Goal: Transaction & Acquisition: Purchase product/service

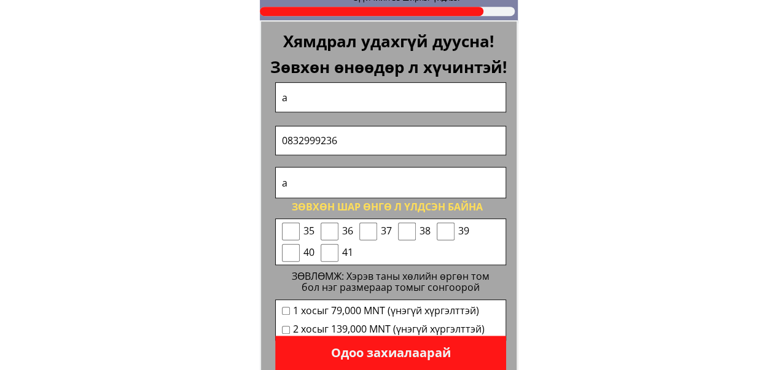
scroll to position [5051, 0]
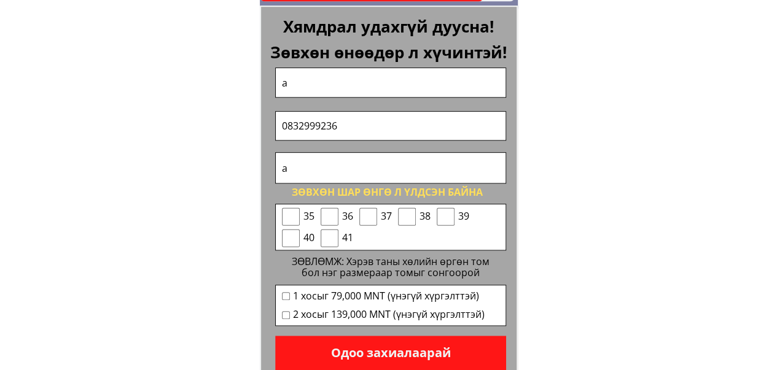
click at [356, 354] on p "Одоо захиалаарай" at bounding box center [390, 353] width 231 height 34
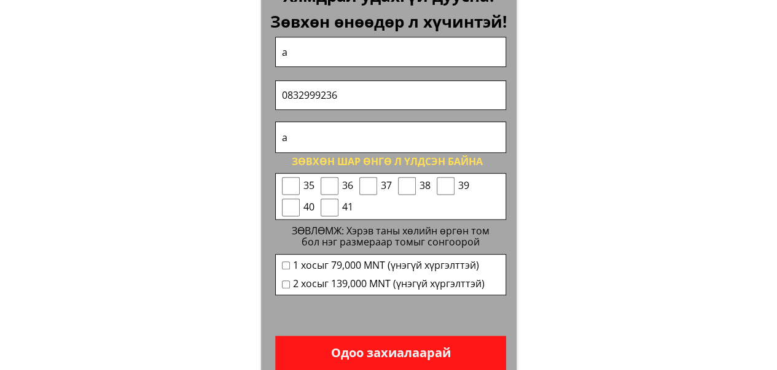
scroll to position [5082, 0]
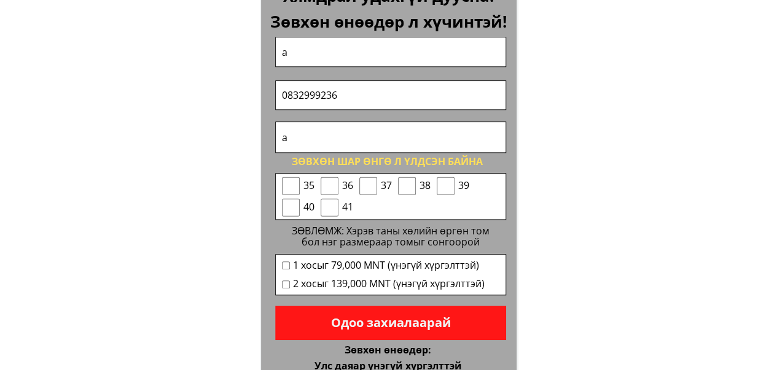
click at [292, 193] on input "checkbox" at bounding box center [291, 186] width 18 height 18
checkbox input "true"
drag, startPoint x: 292, startPoint y: 193, endPoint x: 361, endPoint y: 357, distance: 177.6
click at [361, 357] on div "MIỄN PHÍ SHIP Яараарай Хямдрал удахгүй дуусна! Зөвхөн өнөөдөр л хүчинтэй! Чулуу…" at bounding box center [389, 90] width 258 height 586
click at [395, 331] on p "Одоо захиалаарай" at bounding box center [390, 323] width 231 height 34
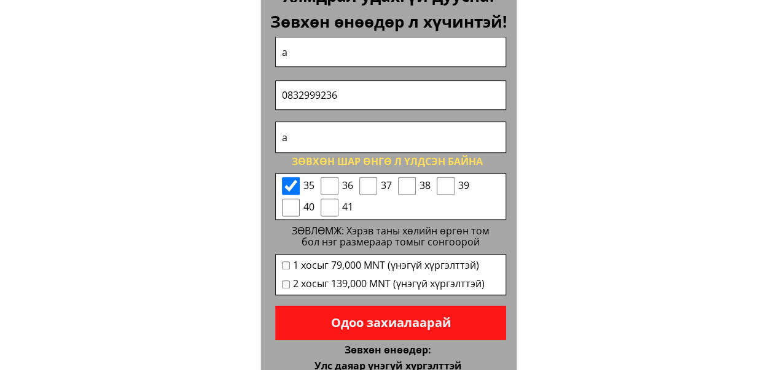
scroll to position [5094, 0]
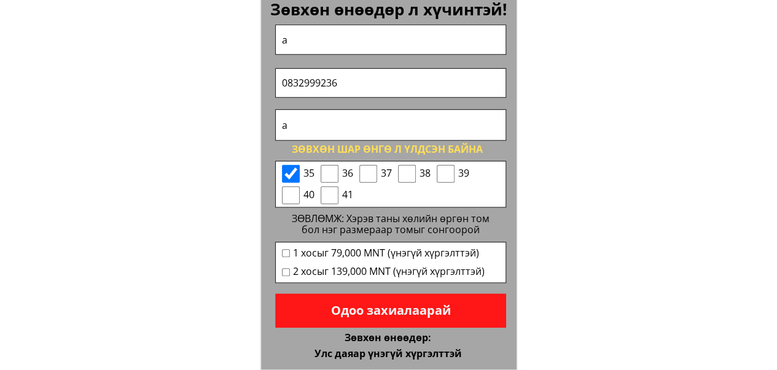
click at [287, 250] on input "checkbox" at bounding box center [286, 253] width 8 height 8
checkbox input "true"
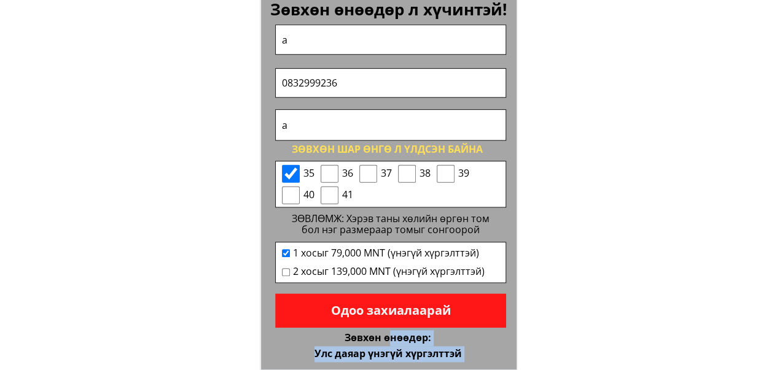
drag, startPoint x: 388, startPoint y: 337, endPoint x: 414, endPoint y: 316, distance: 32.8
click at [414, 316] on div "MIỄN PHÍ SHIP Яараарай Хямдрал удахгүй дуусна! Зөвхөн өнөөдөр л хүчинтэй! Чулуу…" at bounding box center [389, 78] width 258 height 586
click at [414, 316] on p "Одоо захиалаарай" at bounding box center [390, 311] width 231 height 34
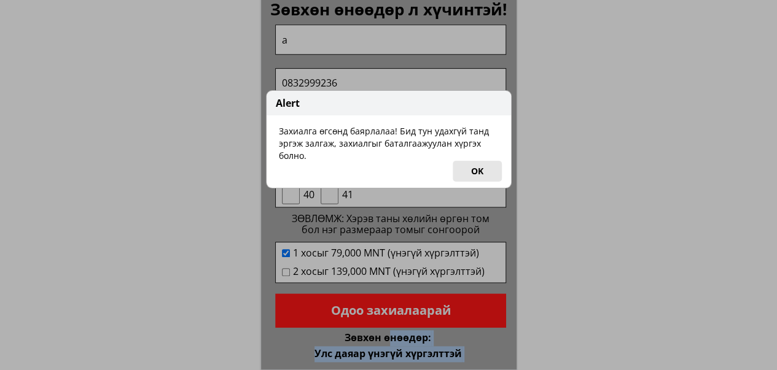
click at [475, 171] on button "OK" at bounding box center [477, 171] width 49 height 21
